Goal: Find specific page/section

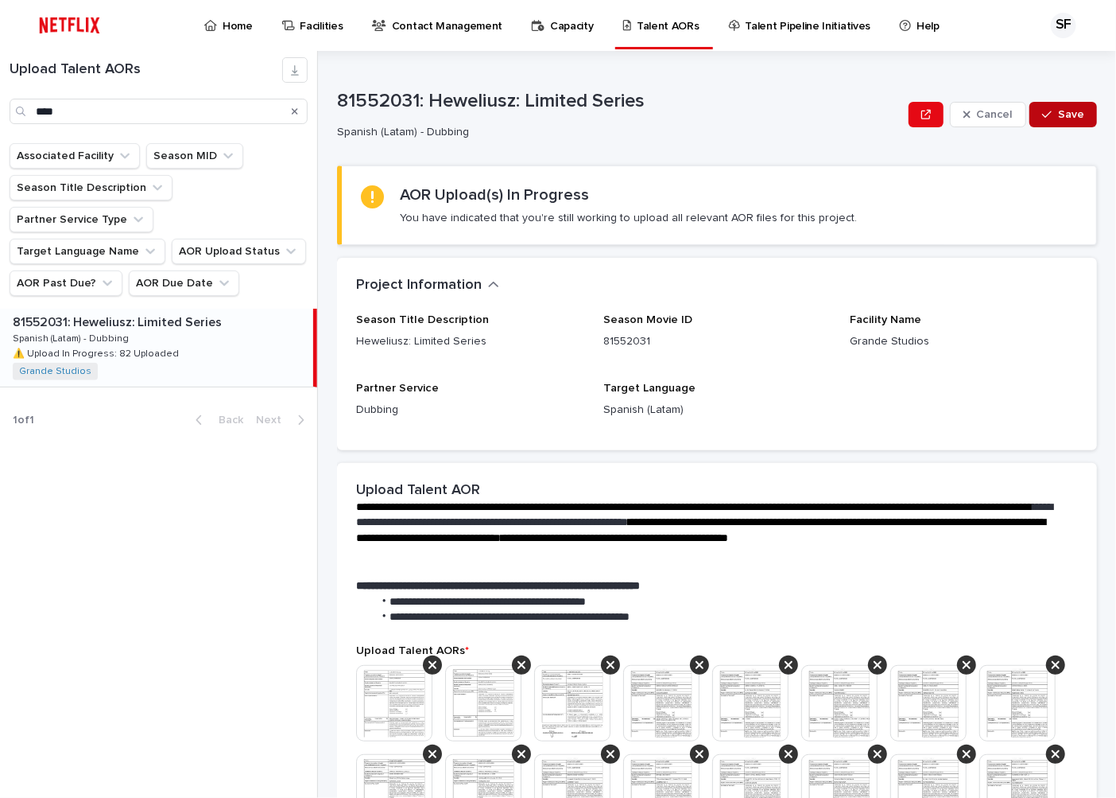
click at [1058, 113] on span "Save" at bounding box center [1071, 114] width 26 height 11
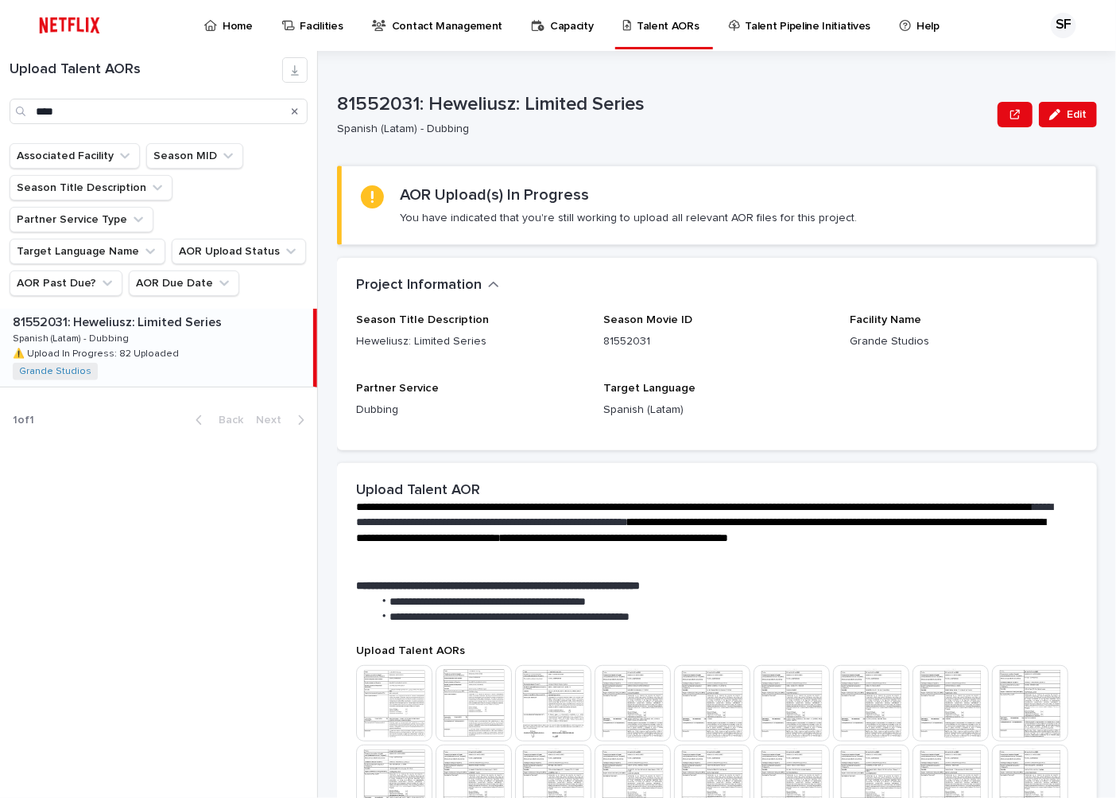
click at [215, 21] on icon at bounding box center [210, 25] width 13 height 11
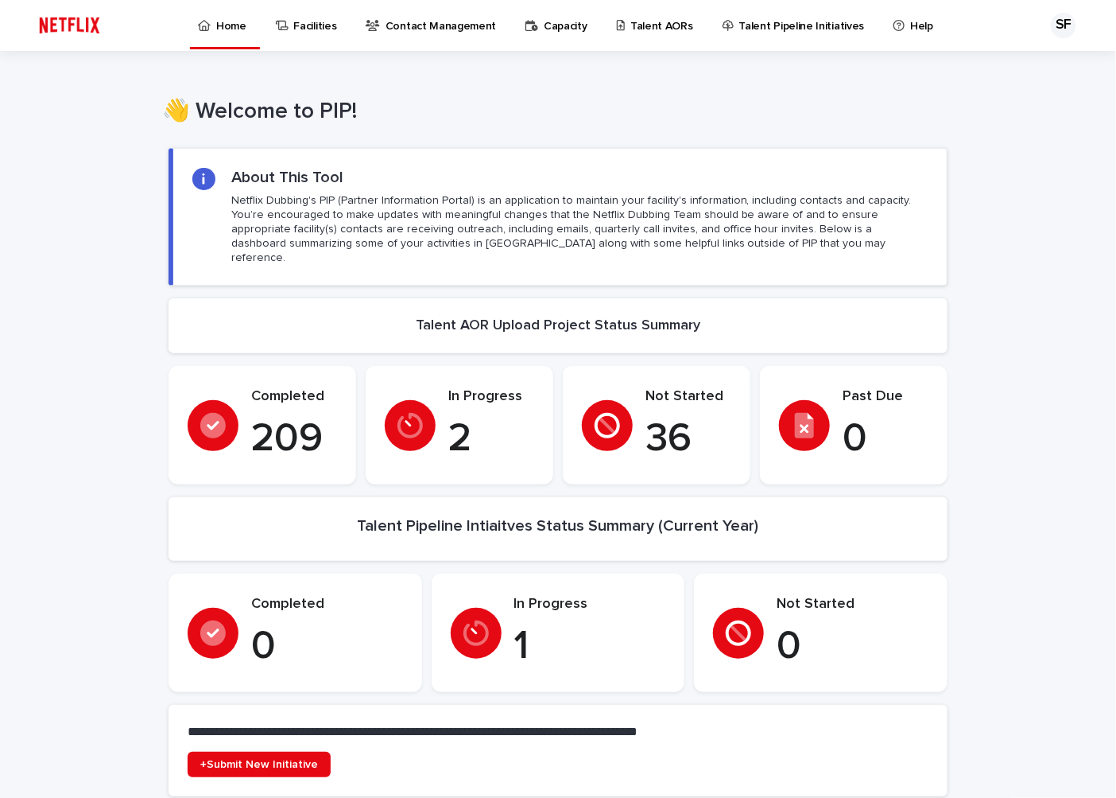
click at [631, 24] on p "Talent AORs" at bounding box center [662, 16] width 63 height 33
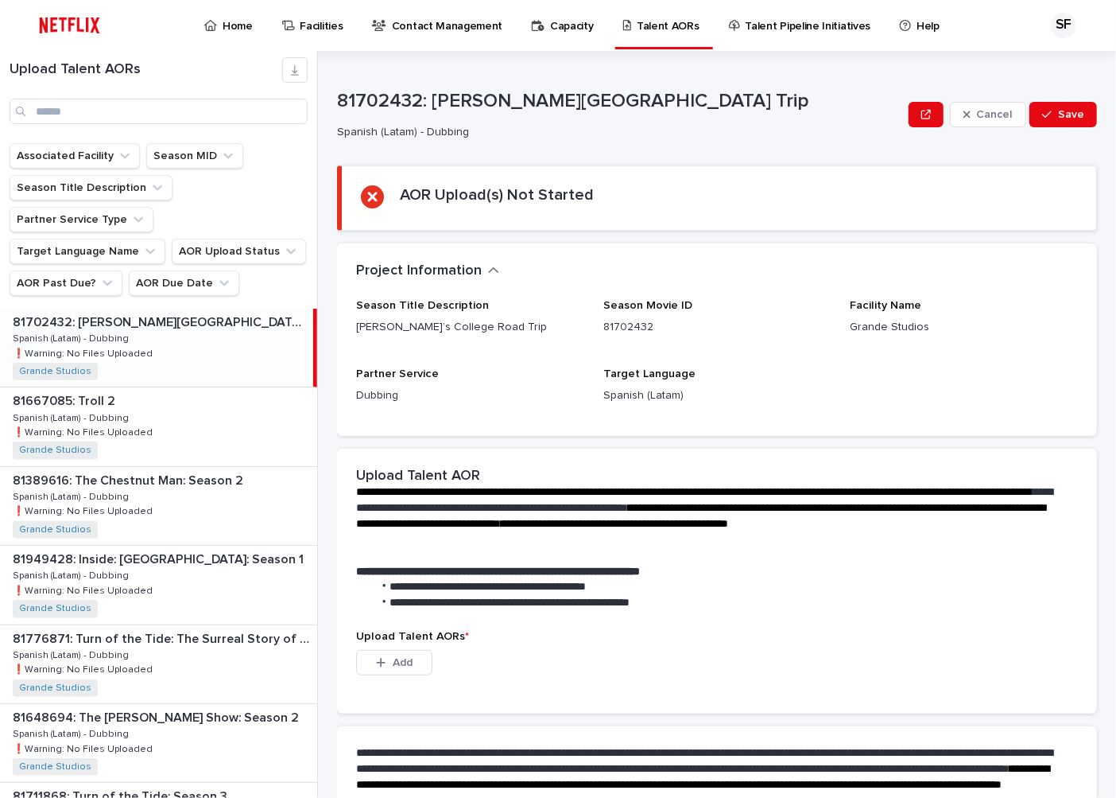
click at [160, 332] on div "81702432: [PERSON_NAME][GEOGRAPHIC_DATA] Trip 81702432: [PERSON_NAME][GEOGRAPHI…" at bounding box center [156, 348] width 313 height 78
click at [885, 312] on p "Facility Name" at bounding box center [964, 306] width 228 height 14
click at [883, 303] on span "Facility Name" at bounding box center [886, 305] width 72 height 11
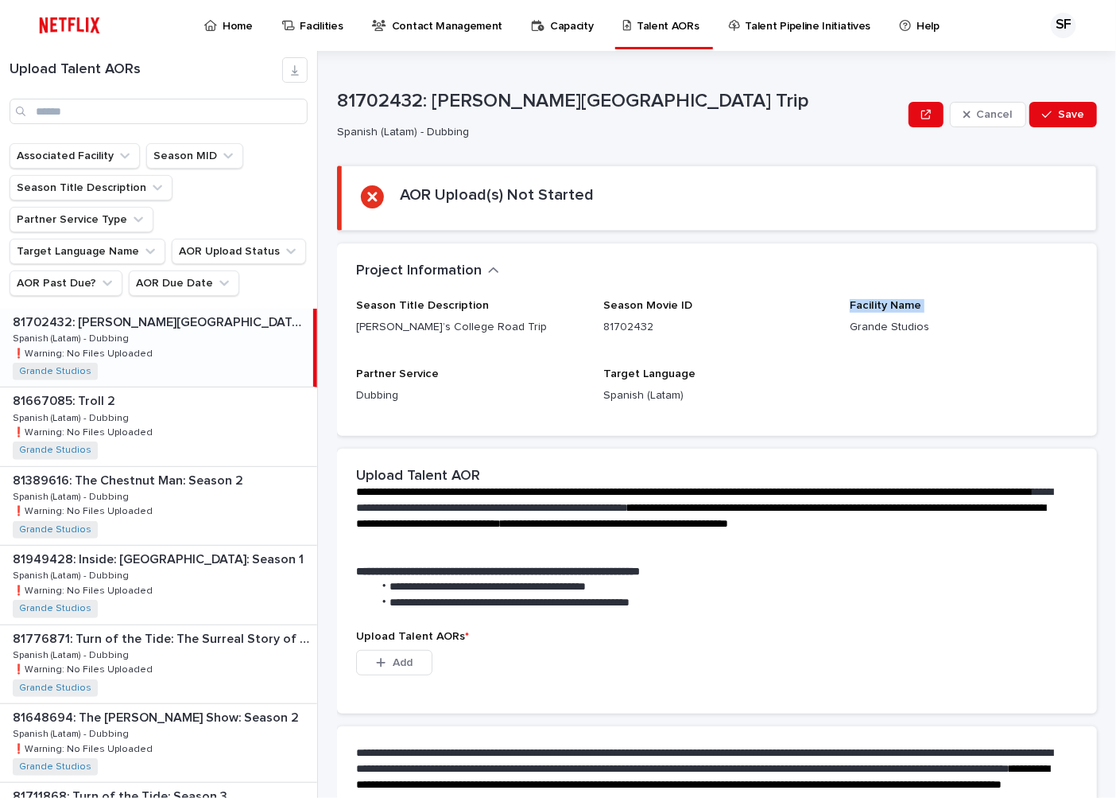
click at [869, 304] on span "Facility Name" at bounding box center [886, 305] width 72 height 11
click at [868, 304] on span "Facility Name" at bounding box center [886, 305] width 72 height 11
click at [851, 332] on p "Grande Studios" at bounding box center [964, 327] width 228 height 17
click at [604, 329] on p "81702432" at bounding box center [718, 327] width 228 height 17
click at [619, 364] on div "Season Title Description [PERSON_NAME]’s College Road Trip Season Movie ID 8170…" at bounding box center [717, 358] width 722 height 118
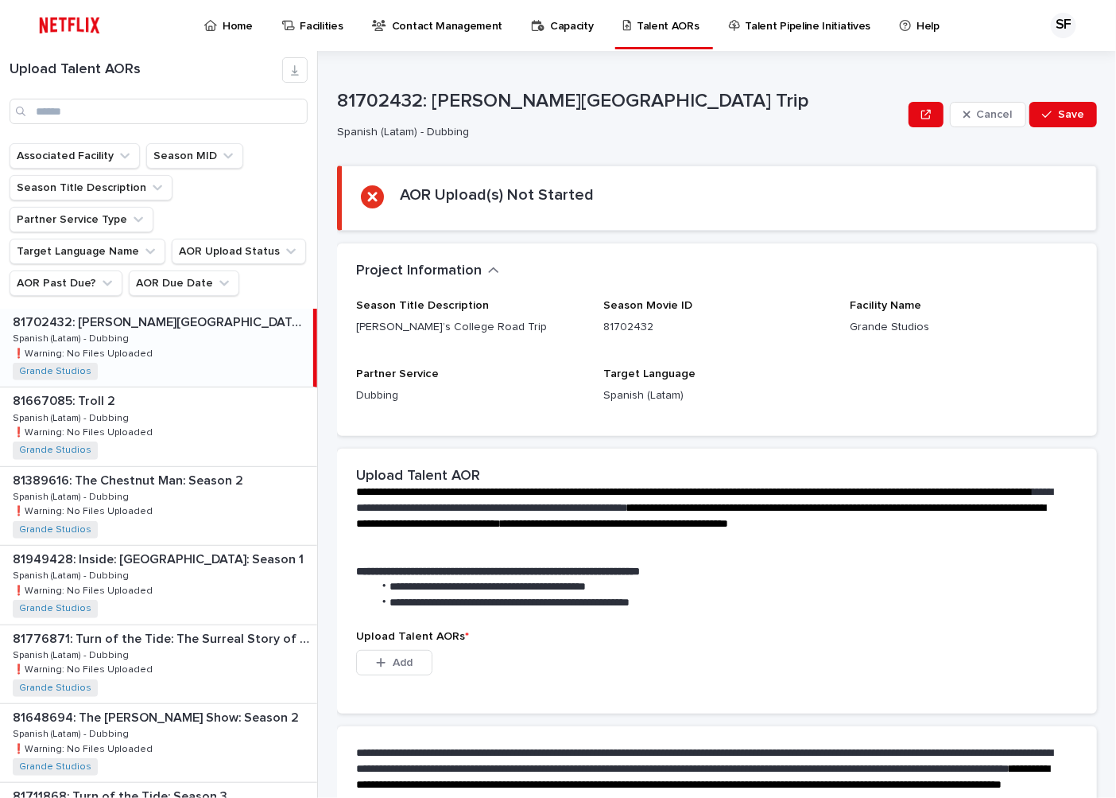
click at [798, 25] on p "Talent Pipeline Initiatives" at bounding box center [809, 16] width 126 height 33
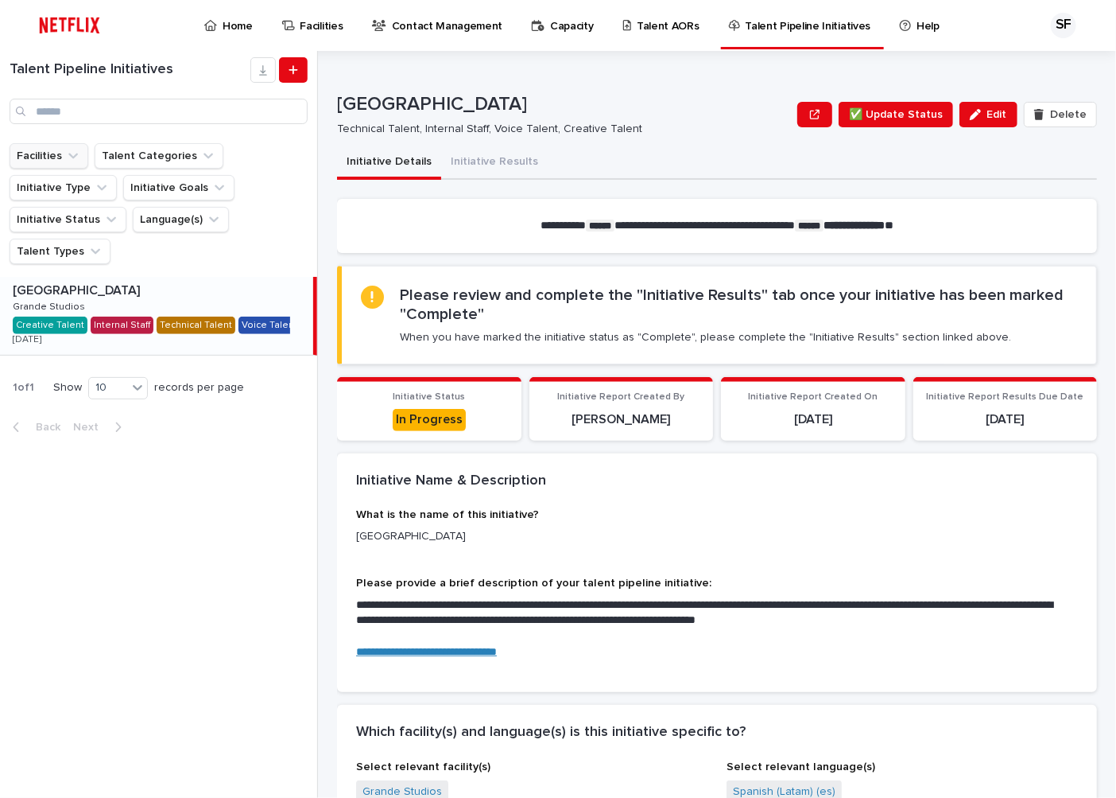
click at [77, 160] on icon "Facilities" at bounding box center [73, 156] width 16 height 16
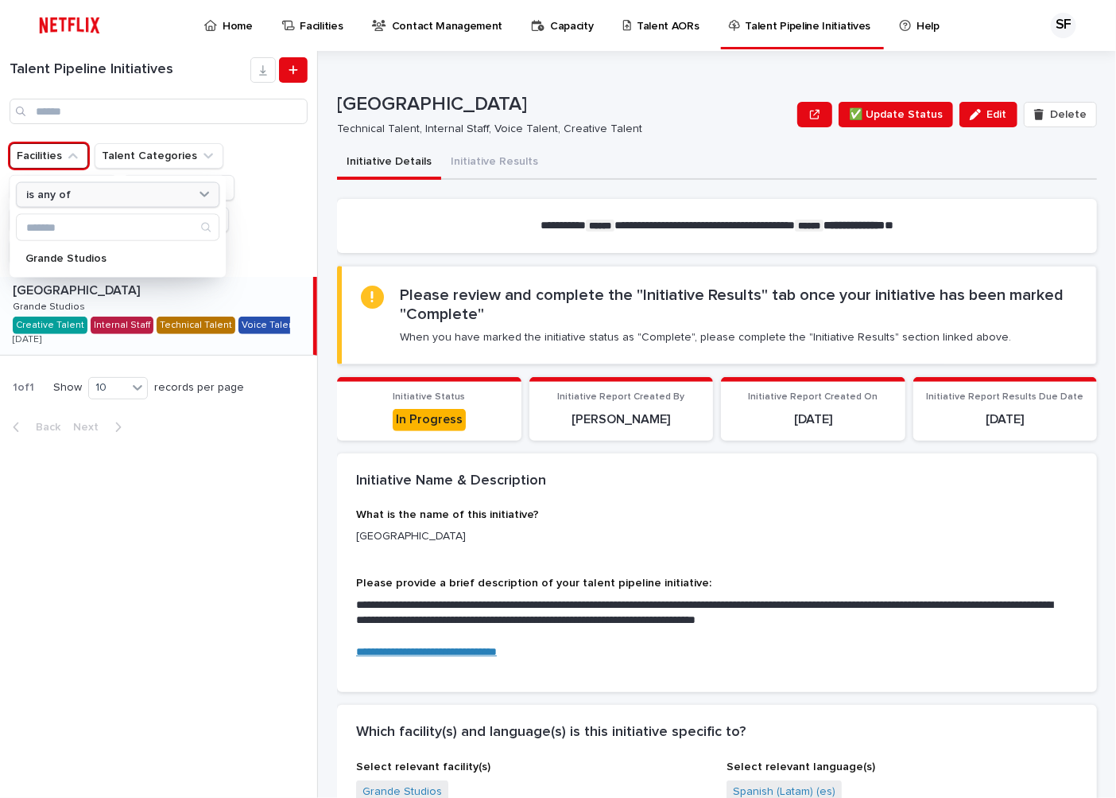
click at [93, 192] on div "is any of" at bounding box center [108, 194] width 176 height 17
click at [280, 152] on ul "Facilities is any of Grande Studios Talent Categories Initiative Type Initiativ…" at bounding box center [158, 203] width 305 height 127
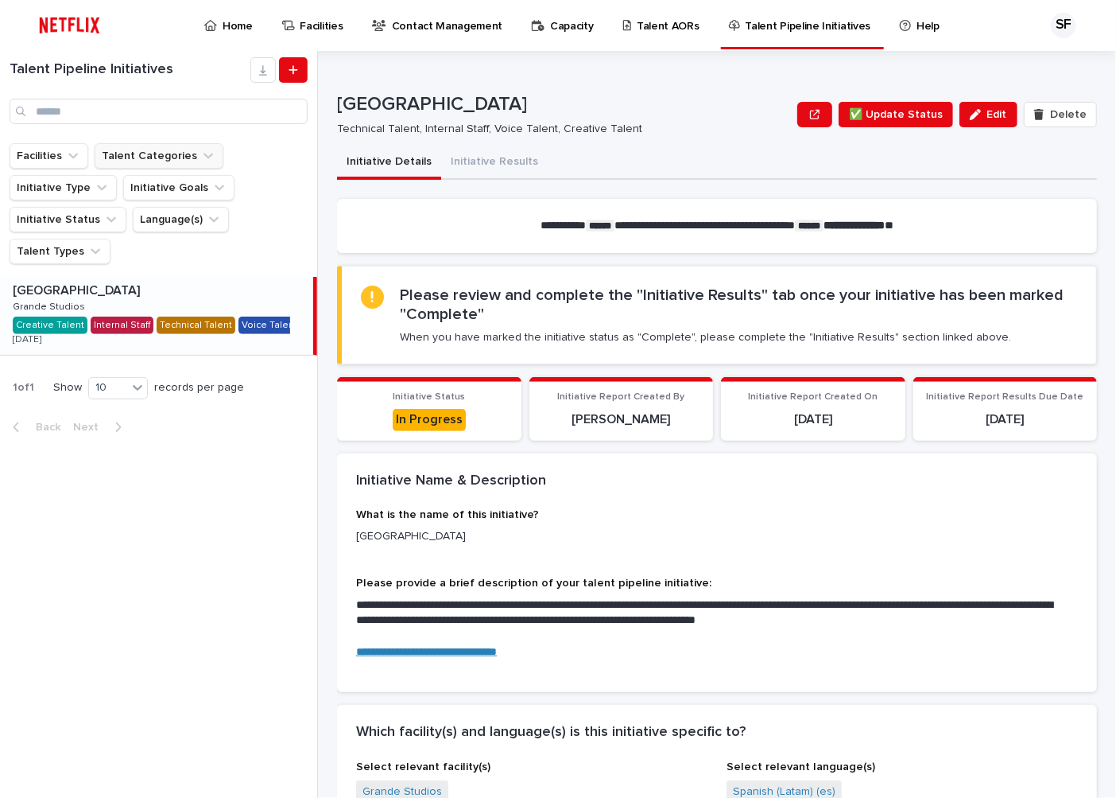
click at [186, 155] on button "Talent Categories" at bounding box center [159, 155] width 129 height 25
click at [186, 189] on button "Initiative Goals" at bounding box center [178, 187] width 111 height 25
click at [241, 236] on ul "Facilities Talent Categories Initiative Type Initiative Goals Initiative Status…" at bounding box center [158, 203] width 305 height 127
click at [658, 24] on p "Talent AORs" at bounding box center [668, 16] width 63 height 33
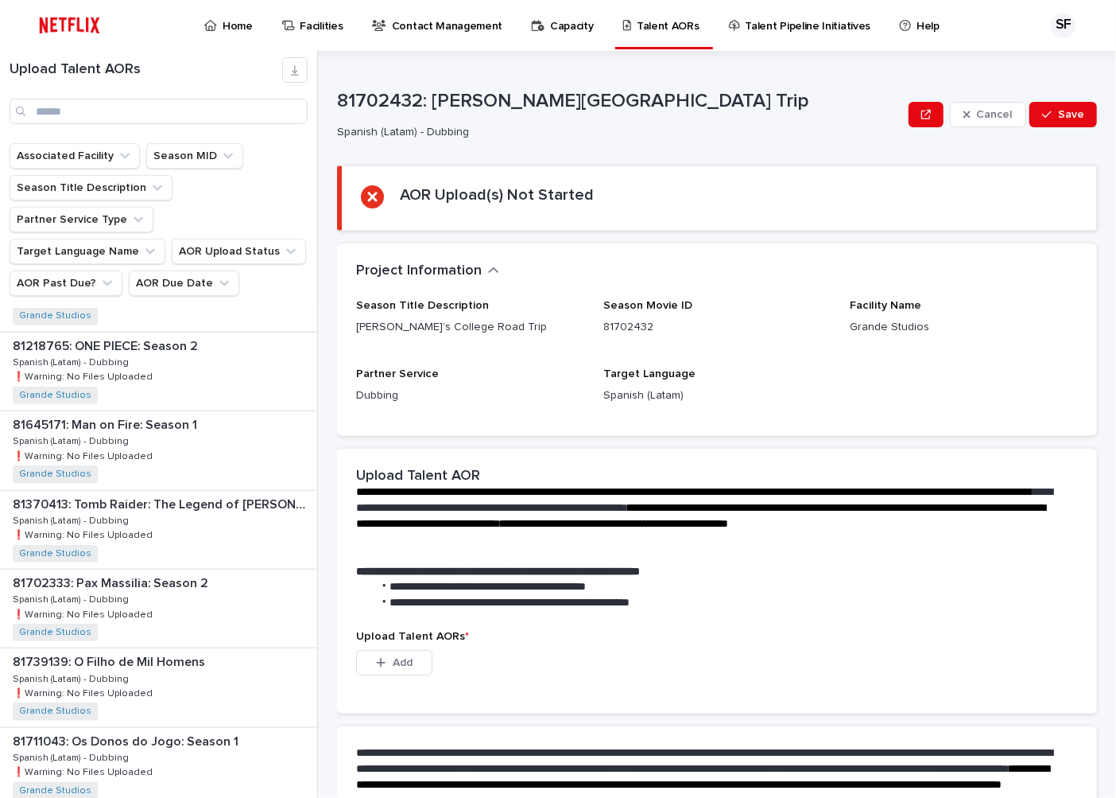
scroll to position [441, 0]
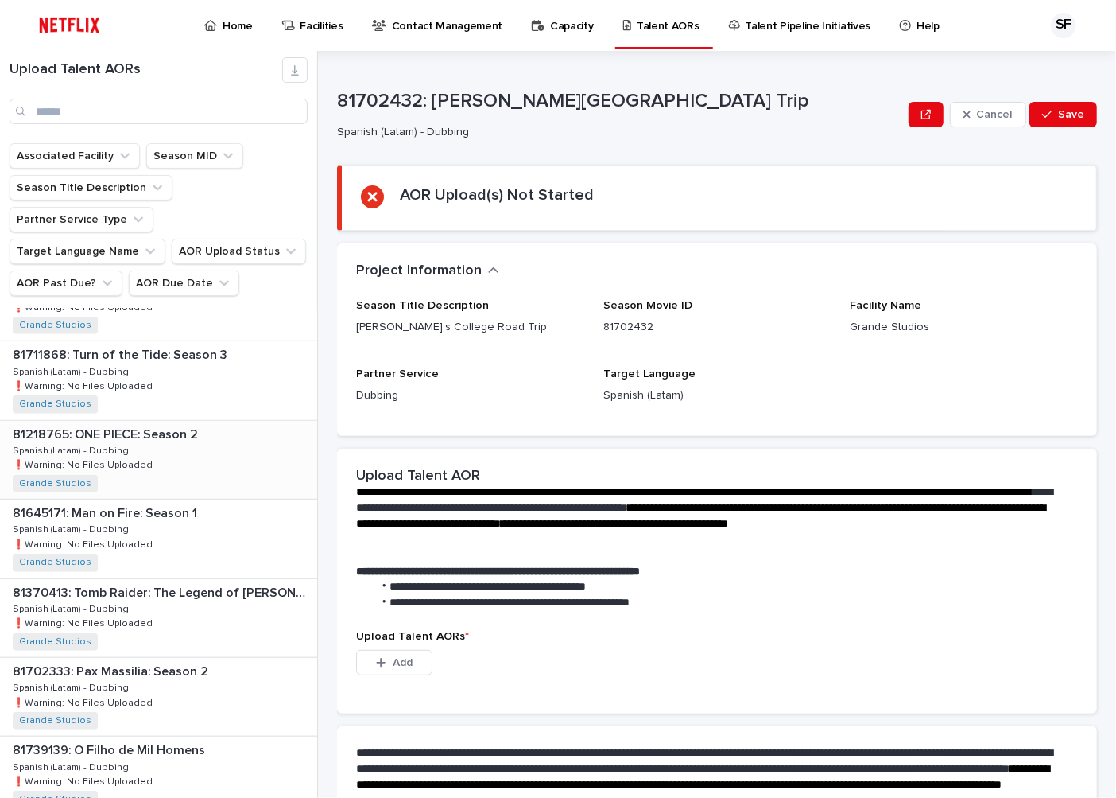
click at [207, 440] on div "81218765: ONE PIECE: Season 2 81218765: ONE PIECE: Season 2 Spanish (Latam) - D…" at bounding box center [158, 460] width 317 height 78
click at [212, 347] on div "81711868: Turn of the Tide: Season 3 81711868: Turn of the Tide: Season 3 Spani…" at bounding box center [158, 380] width 317 height 78
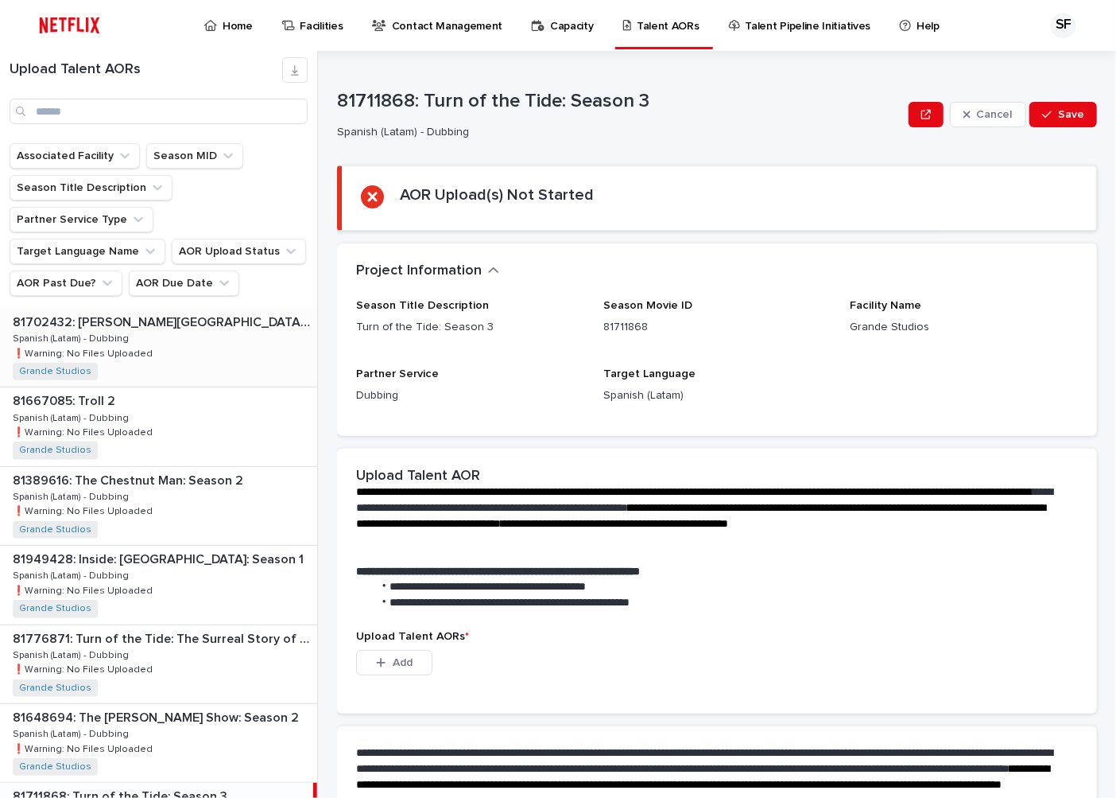
click at [208, 328] on div "81702432: [PERSON_NAME][GEOGRAPHIC_DATA] Trip 81702432: [PERSON_NAME][GEOGRAPHI…" at bounding box center [158, 348] width 317 height 78
click at [220, 421] on div "81667085: Troll 2 81667085: Troll 2 Spanish (Latam) - Dubbing Spanish (Latam) -…" at bounding box center [158, 426] width 317 height 78
click at [219, 467] on div "81389616: The Chestnut Man: Season 2 81389616: The Chestnut Man: Season 2 Spani…" at bounding box center [158, 506] width 317 height 78
click at [184, 563] on div "81949428: Inside: [GEOGRAPHIC_DATA]: Season 1 81949428: Inside: [GEOGRAPHIC_DAT…" at bounding box center [158, 585] width 317 height 78
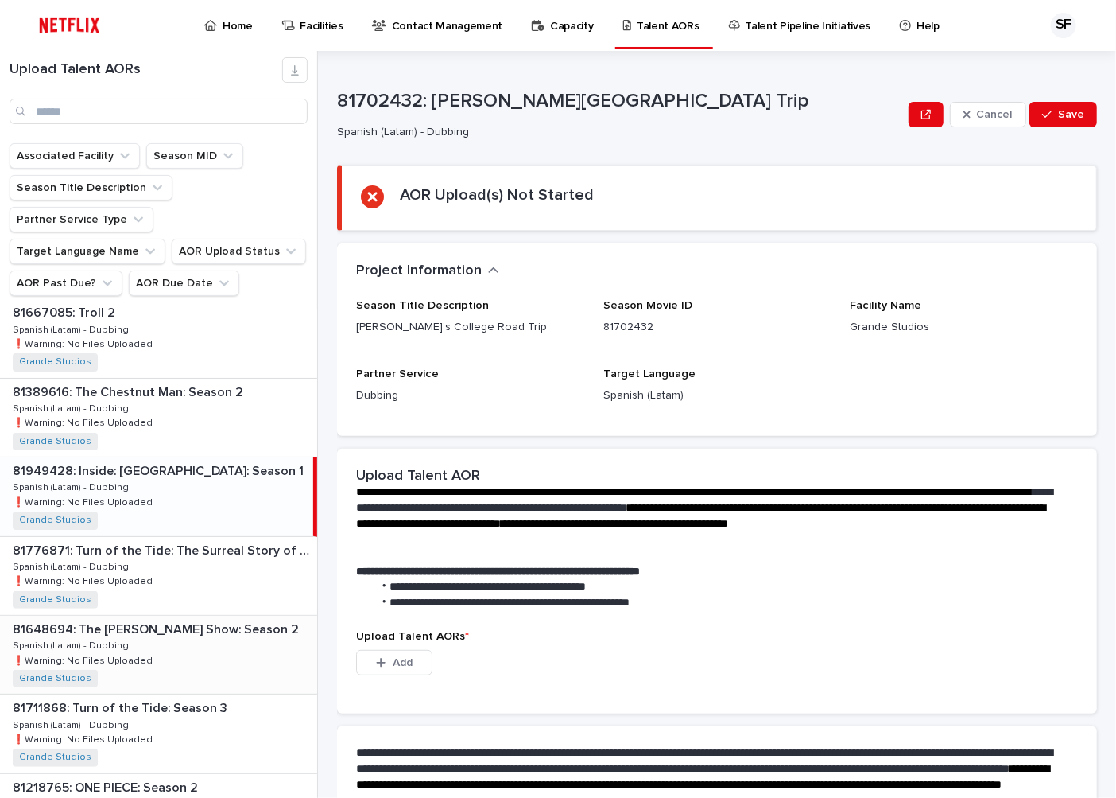
click at [188, 549] on div "81776871: Turn of the Tide: The Surreal Story of Rabo de Peixe 81776871: Turn o…" at bounding box center [158, 576] width 317 height 78
click at [132, 652] on p "❗️Warning: No Files Uploaded" at bounding box center [84, 659] width 143 height 14
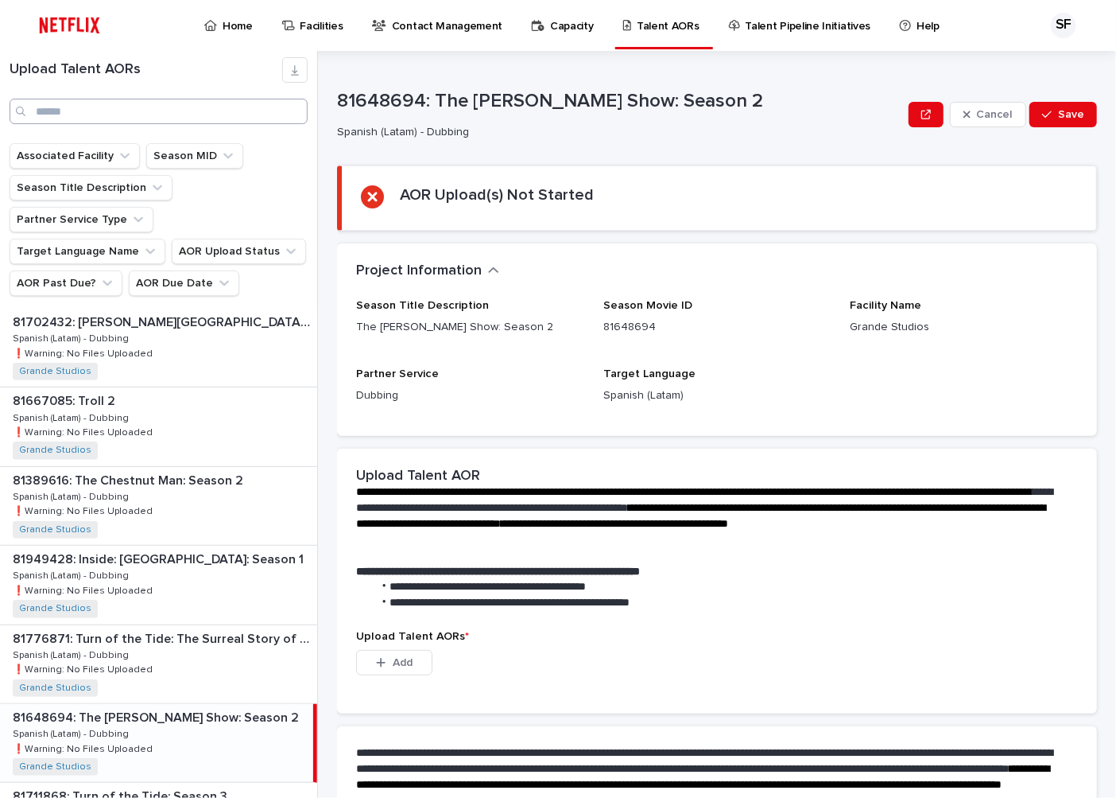
drag, startPoint x: 164, startPoint y: 127, endPoint x: 159, endPoint y: 114, distance: 14.3
click at [164, 127] on div "Upload Talent AORs" at bounding box center [158, 97] width 317 height 92
click at [155, 114] on input "Search" at bounding box center [159, 111] width 298 height 25
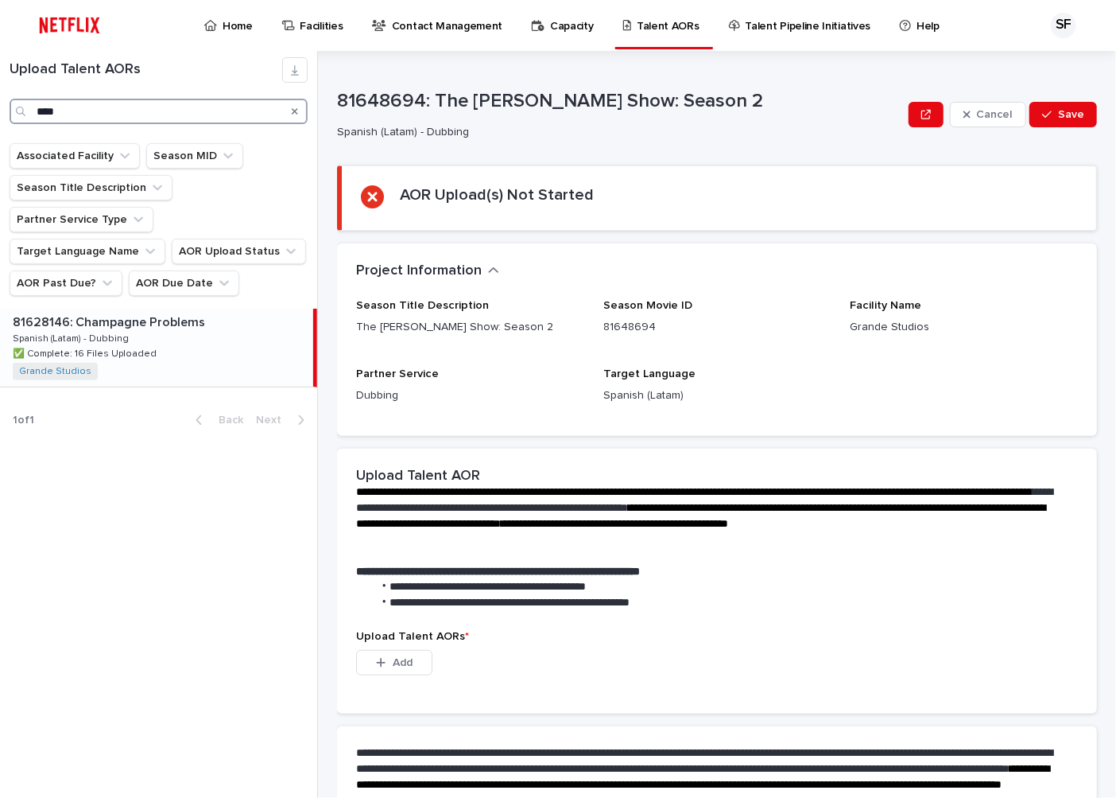
type input "****"
click at [134, 309] on div "81628146: Champagne Problems 81628146: Champagne Problems Spanish (Latam) - Dub…" at bounding box center [156, 348] width 313 height 78
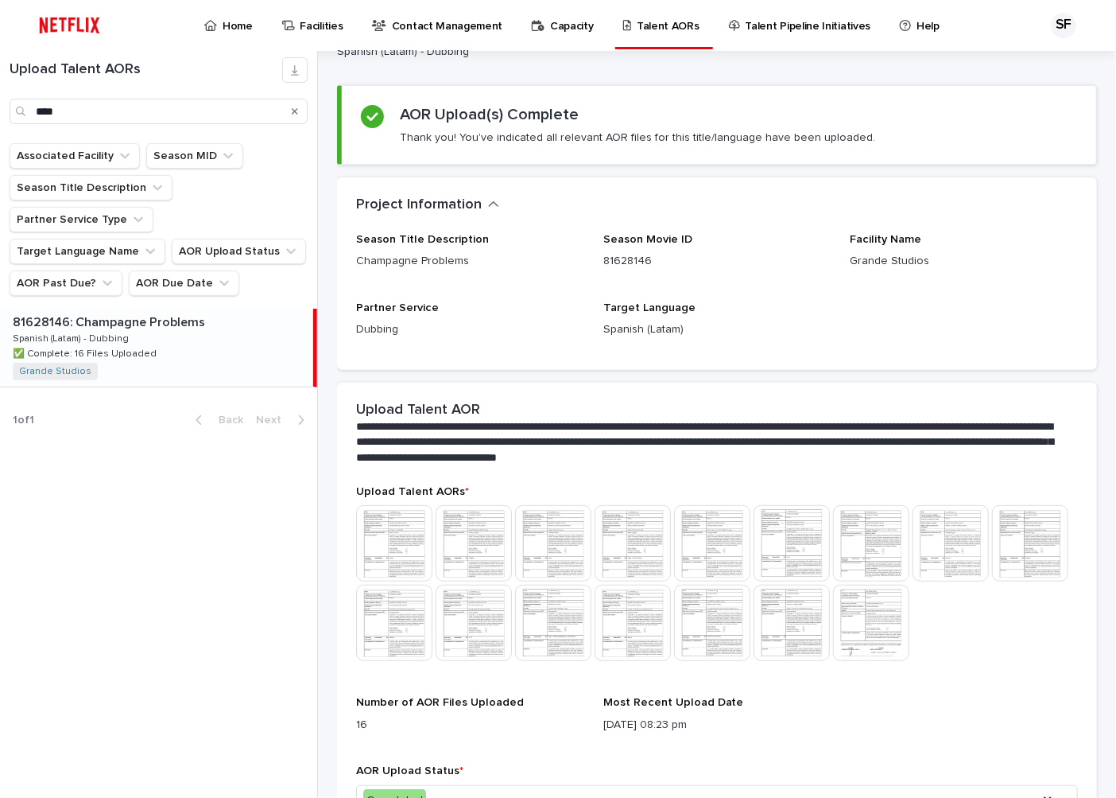
scroll to position [188, 0]
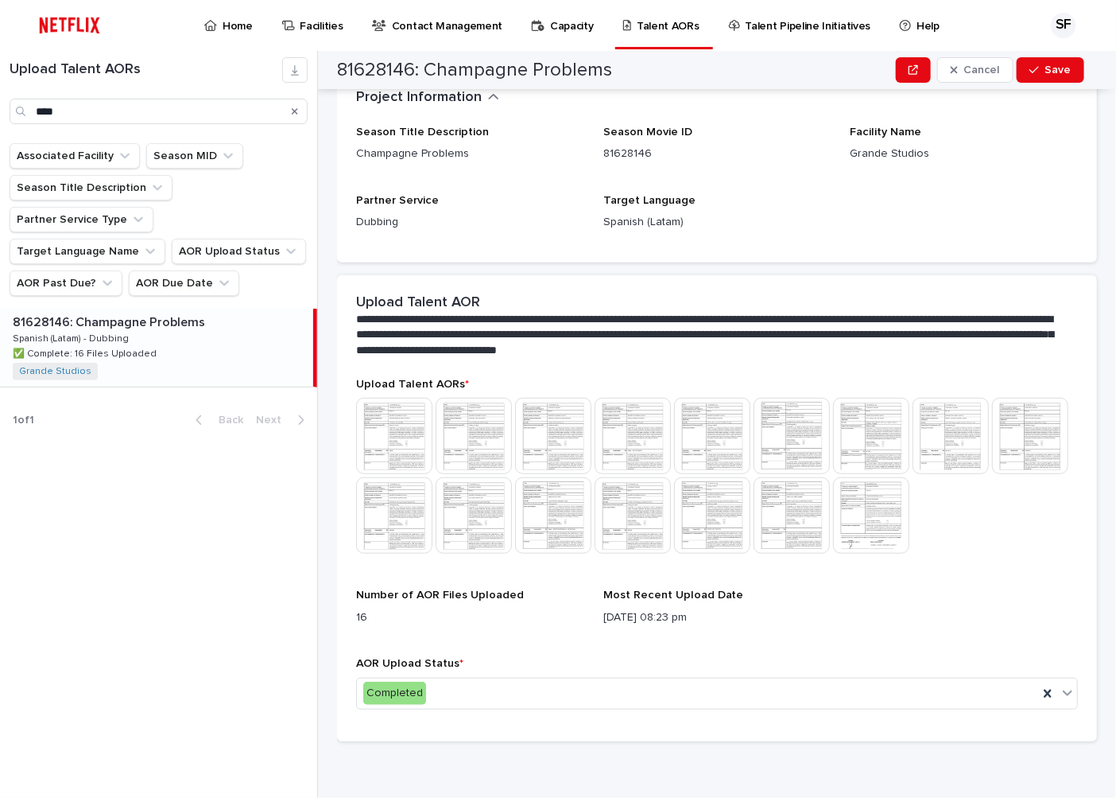
drag, startPoint x: 297, startPoint y: 108, endPoint x: 2, endPoint y: 125, distance: 294.7
click at [297, 108] on icon "Search" at bounding box center [295, 111] width 6 height 6
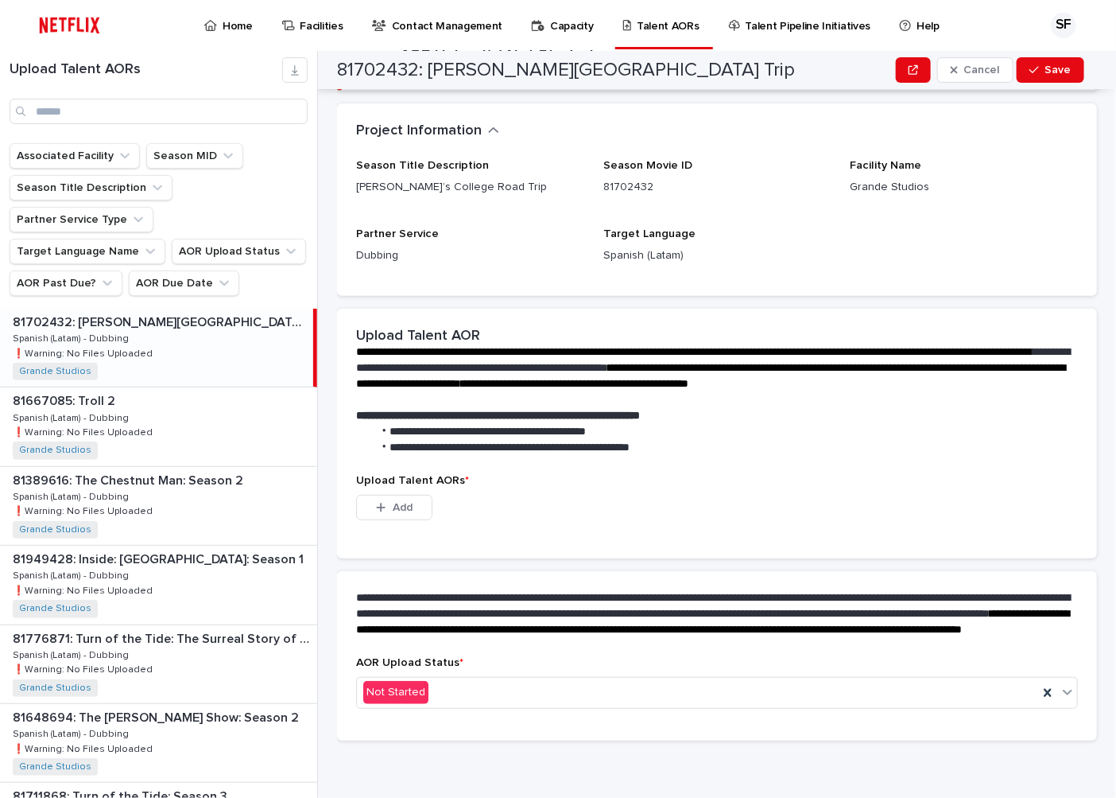
scroll to position [171, 0]
